Goal: Task Accomplishment & Management: Complete application form

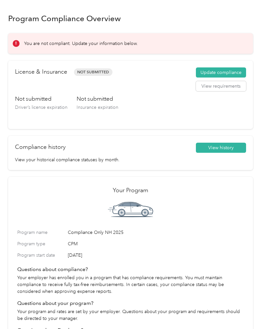
click at [238, 72] on button "Update compliance" at bounding box center [221, 72] width 50 height 10
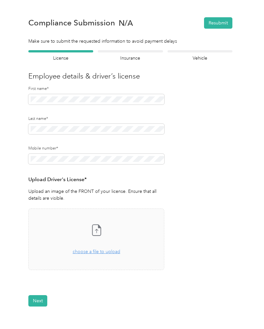
click at [106, 253] on span "choose a file to upload" at bounding box center [97, 252] width 48 height 6
click at [101, 252] on span "choose a file to upload" at bounding box center [97, 252] width 48 height 6
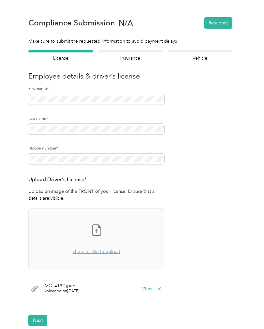
click at [39, 317] on button "Next" at bounding box center [37, 320] width 19 height 11
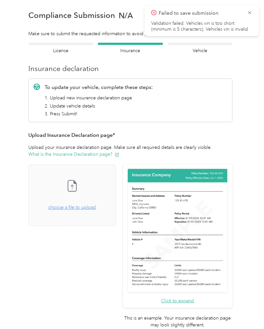
scroll to position [8, 0]
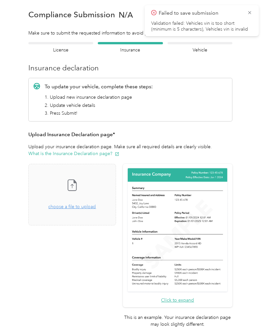
click at [96, 204] on span "choose a file to upload" at bounding box center [72, 207] width 48 height 6
click at [96, 209] on span "choose a file to upload" at bounding box center [72, 207] width 48 height 6
click at [93, 206] on span "choose a file to upload" at bounding box center [72, 207] width 48 height 6
click at [96, 204] on span "choose a file to upload" at bounding box center [72, 207] width 48 height 6
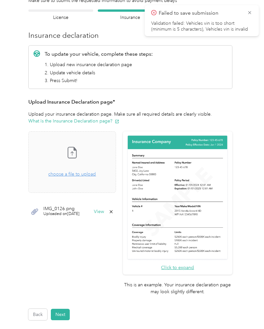
scroll to position [41, 0]
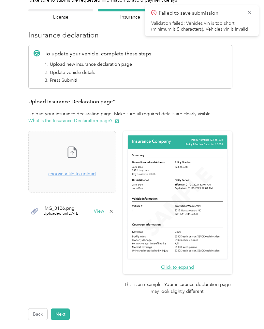
click at [65, 309] on button "Next" at bounding box center [60, 314] width 19 height 11
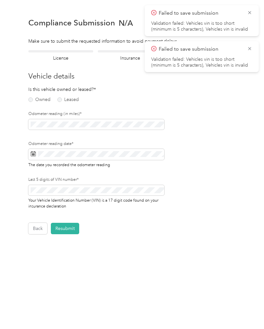
click at [36, 101] on label "Owned" at bounding box center [39, 99] width 22 height 5
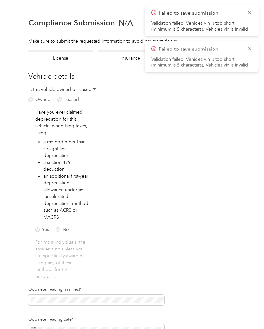
click at [63, 231] on label "No" at bounding box center [62, 230] width 13 height 5
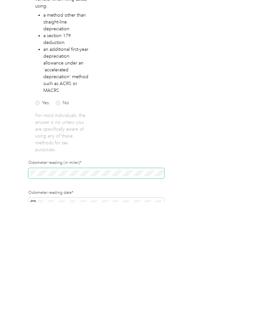
scroll to position [23, 0]
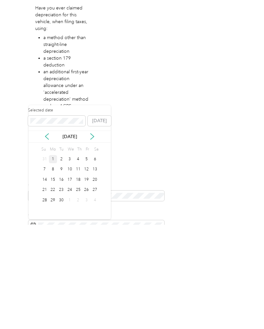
click at [100, 220] on button "[DATE]" at bounding box center [99, 225] width 23 height 10
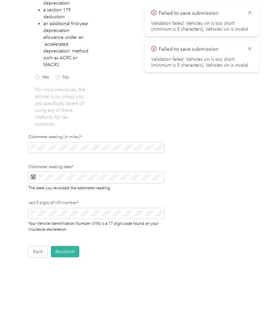
scroll to position [152, 0]
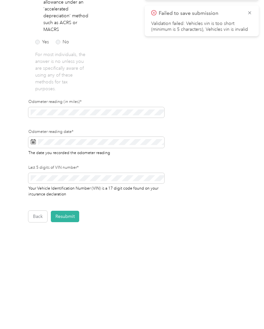
click at [66, 247] on button "Resubmit" at bounding box center [65, 252] width 28 height 11
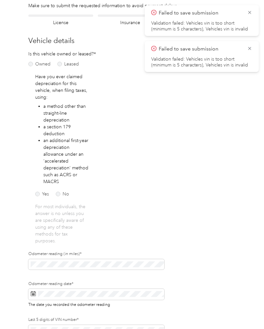
scroll to position [0, 0]
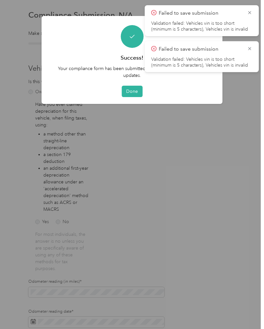
click at [133, 93] on button "Done" at bounding box center [132, 91] width 21 height 11
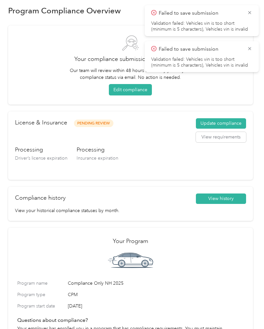
click at [249, 15] on icon at bounding box center [249, 13] width 5 height 6
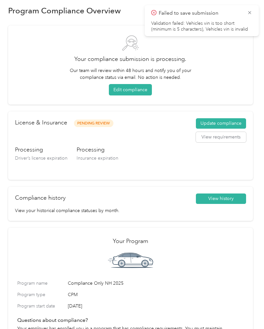
click at [249, 14] on icon at bounding box center [249, 13] width 5 height 6
